Goal: Find contact information: Obtain details needed to contact an individual or organization

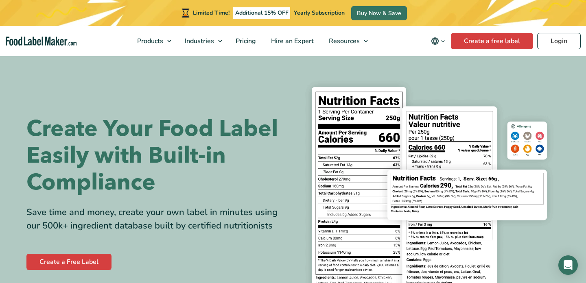
click at [442, 44] on icon "Change language" at bounding box center [443, 41] width 6 height 6
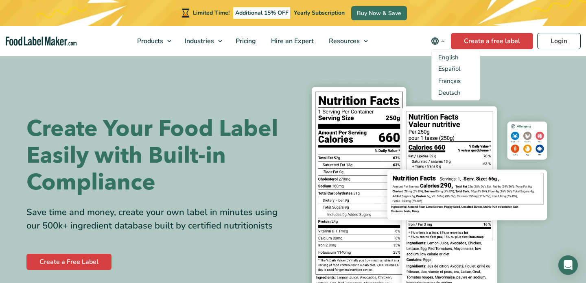
click at [442, 44] on icon "Change language" at bounding box center [443, 41] width 6 height 6
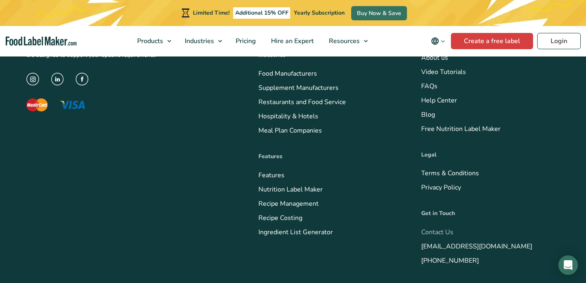
scroll to position [3368, 0]
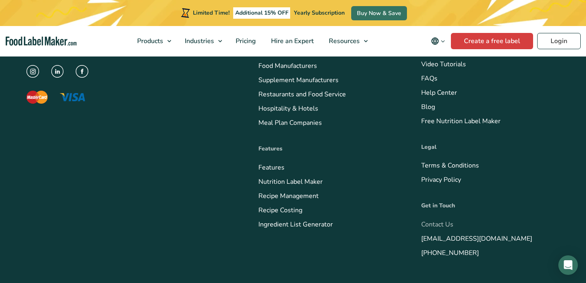
click at [427, 226] on link "Contact Us" at bounding box center [437, 224] width 32 height 9
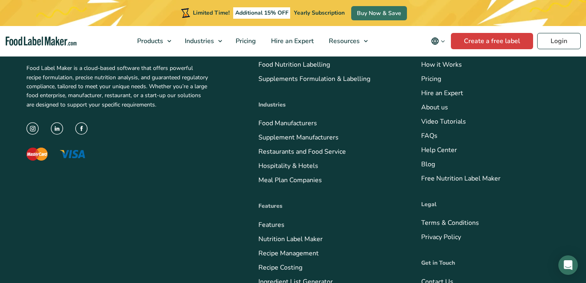
scroll to position [804, 0]
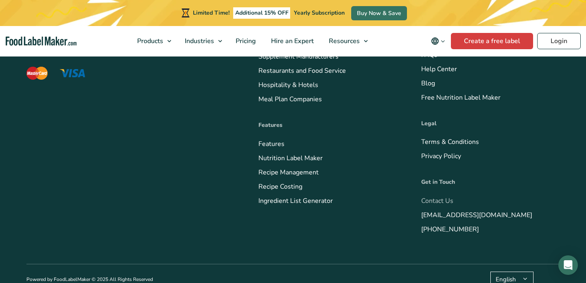
click at [438, 197] on link "Contact Us" at bounding box center [437, 201] width 32 height 9
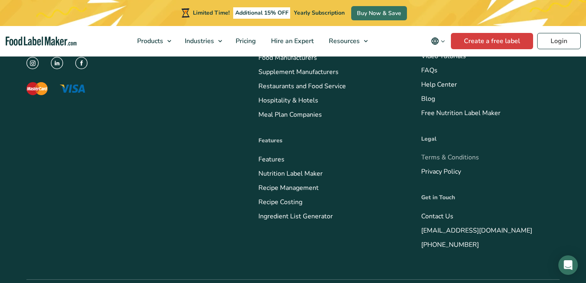
scroll to position [788, 0]
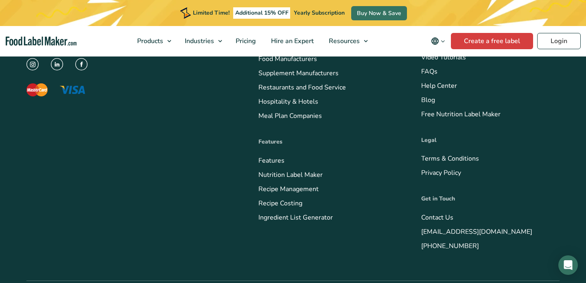
drag, startPoint x: 487, startPoint y: 236, endPoint x: 414, endPoint y: 236, distance: 73.3
click at [414, 236] on div "Food Label Maker is a cloud-based software that offers powerful recipe formulat…" at bounding box center [292, 114] width 533 height 333
copy link "[PHONE_NUMBER]"
